Goal: Communication & Community: Participate in discussion

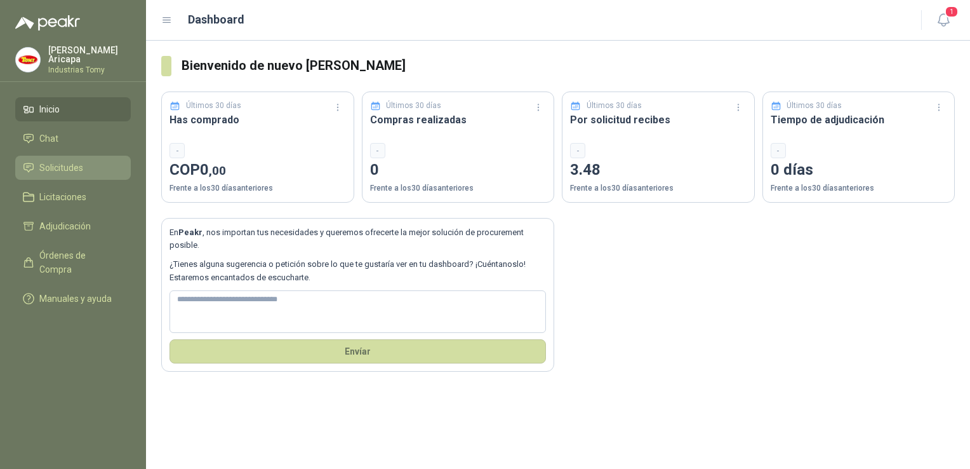
click at [79, 172] on link "Solicitudes" at bounding box center [73, 168] width 116 height 24
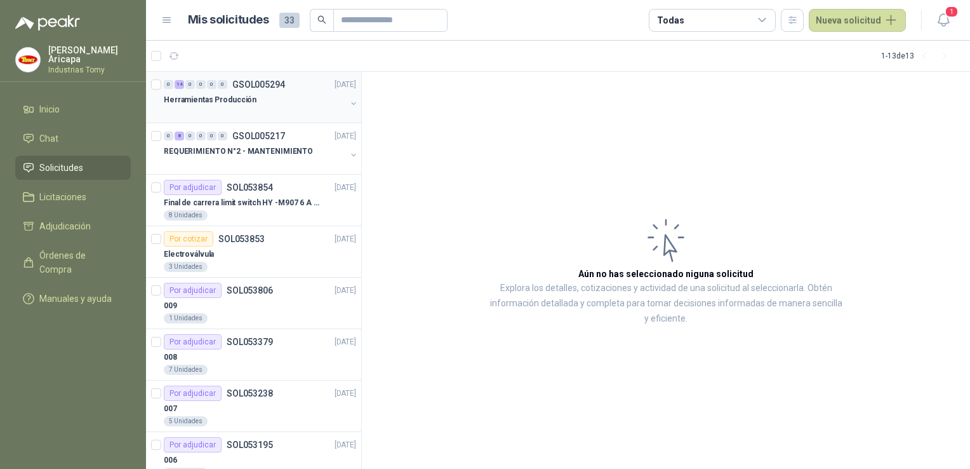
click at [243, 84] on p "GSOL005294" at bounding box center [258, 84] width 53 height 9
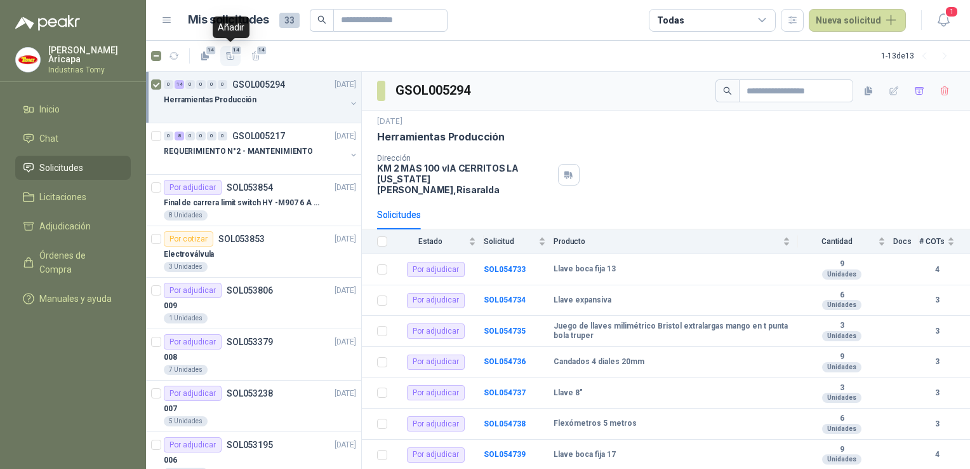
click at [226, 58] on icon "button" at bounding box center [230, 56] width 11 height 11
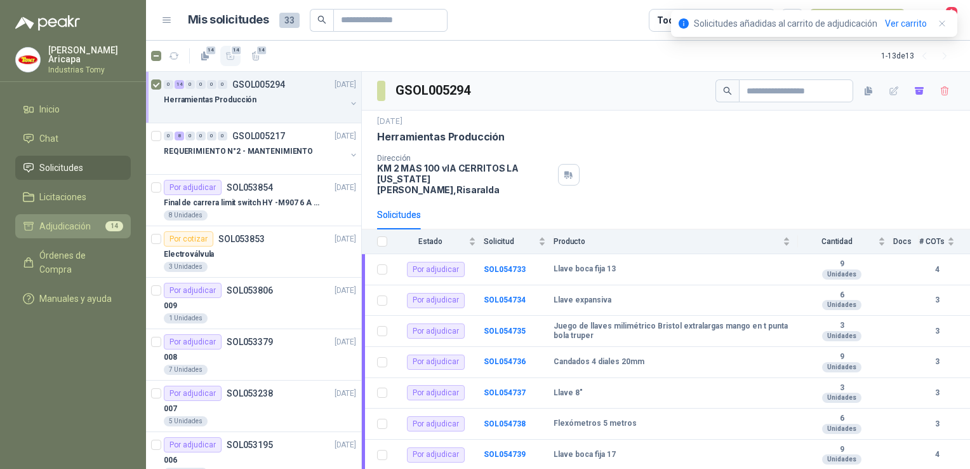
click at [95, 224] on li "Adjudicación 14" at bounding box center [73, 226] width 100 height 14
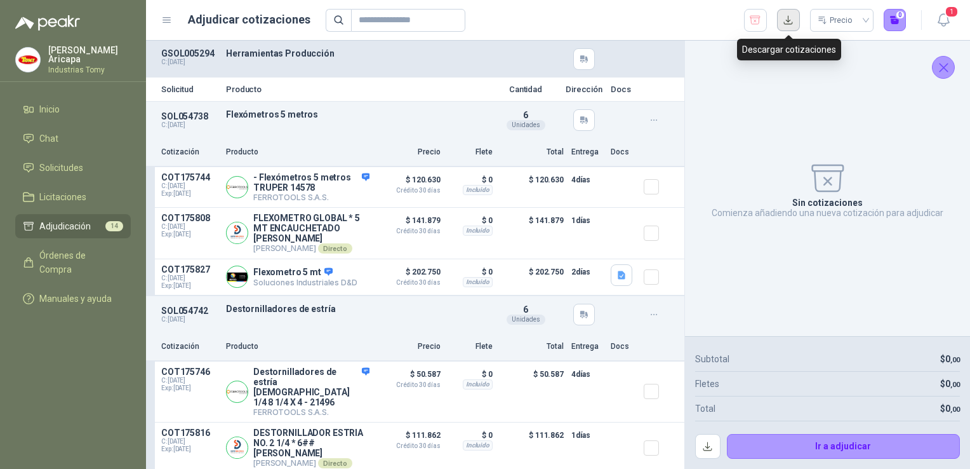
click at [788, 24] on button "button" at bounding box center [788, 20] width 23 height 23
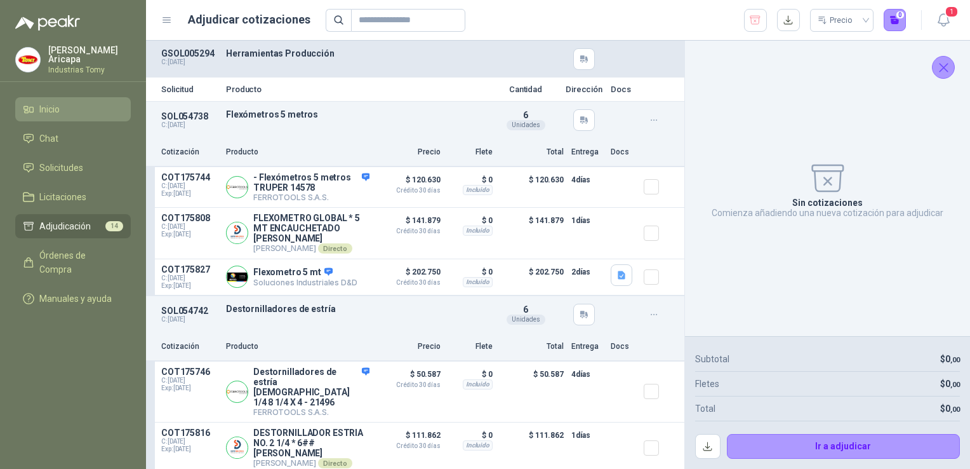
click at [74, 116] on link "Inicio" at bounding box center [73, 109] width 116 height 24
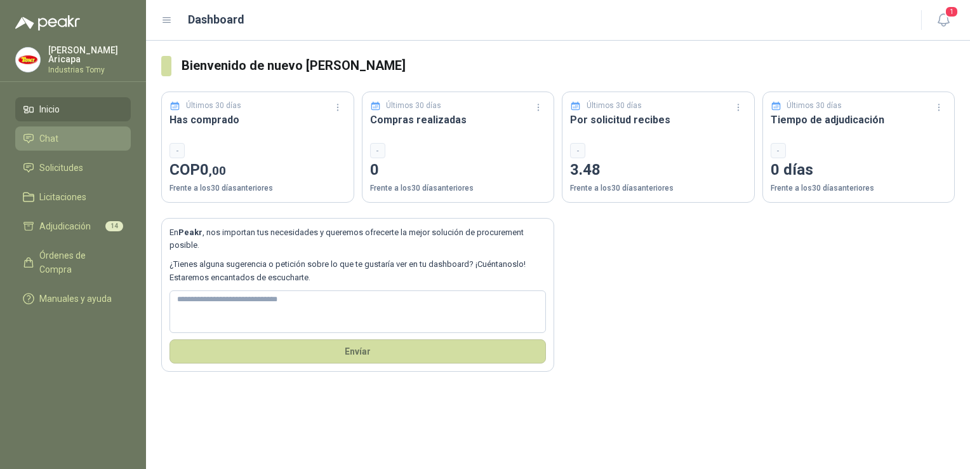
click at [72, 138] on li "Chat" at bounding box center [73, 138] width 100 height 14
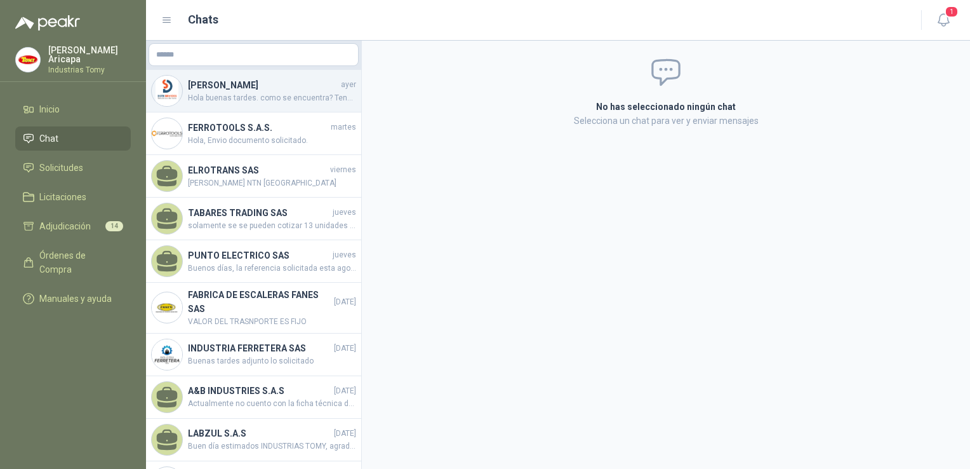
click at [253, 104] on div "[PERSON_NAME] [PERSON_NAME] Hola buenas tardes. como se encuentra? Tenemos una …" at bounding box center [253, 91] width 215 height 43
